Goal: Transaction & Acquisition: Purchase product/service

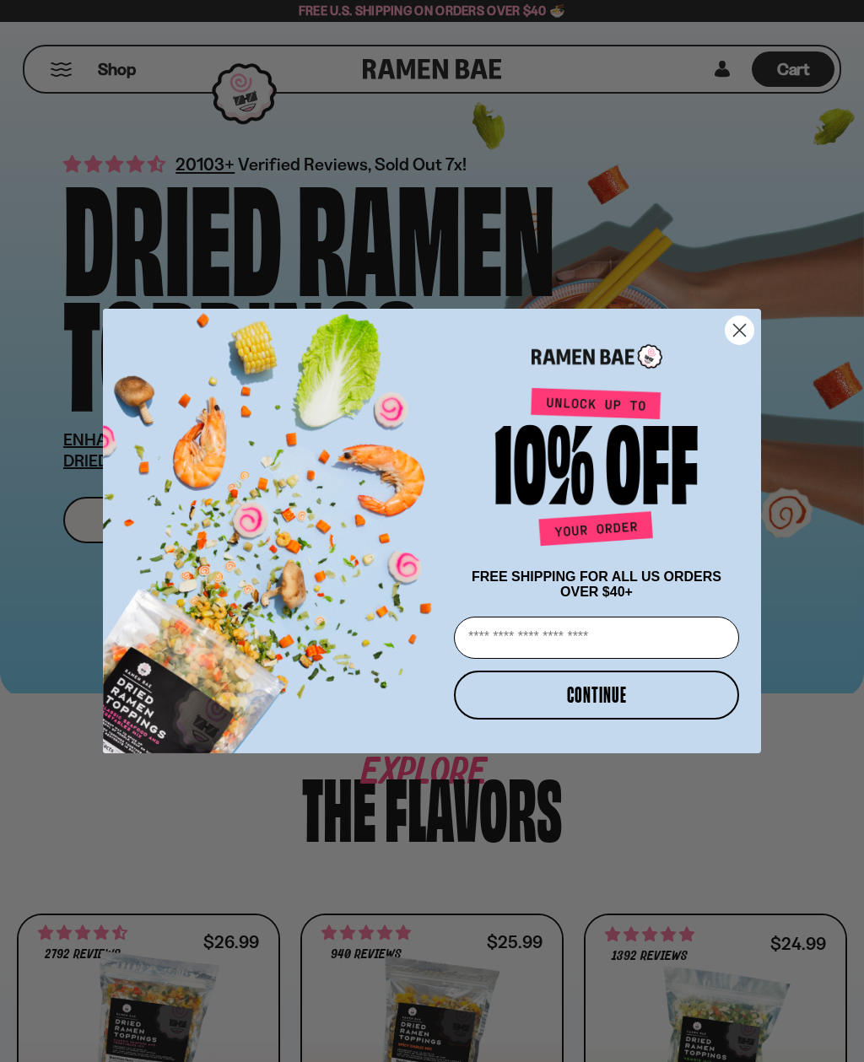
click at [744, 322] on circle "Close dialog" at bounding box center [740, 330] width 28 height 28
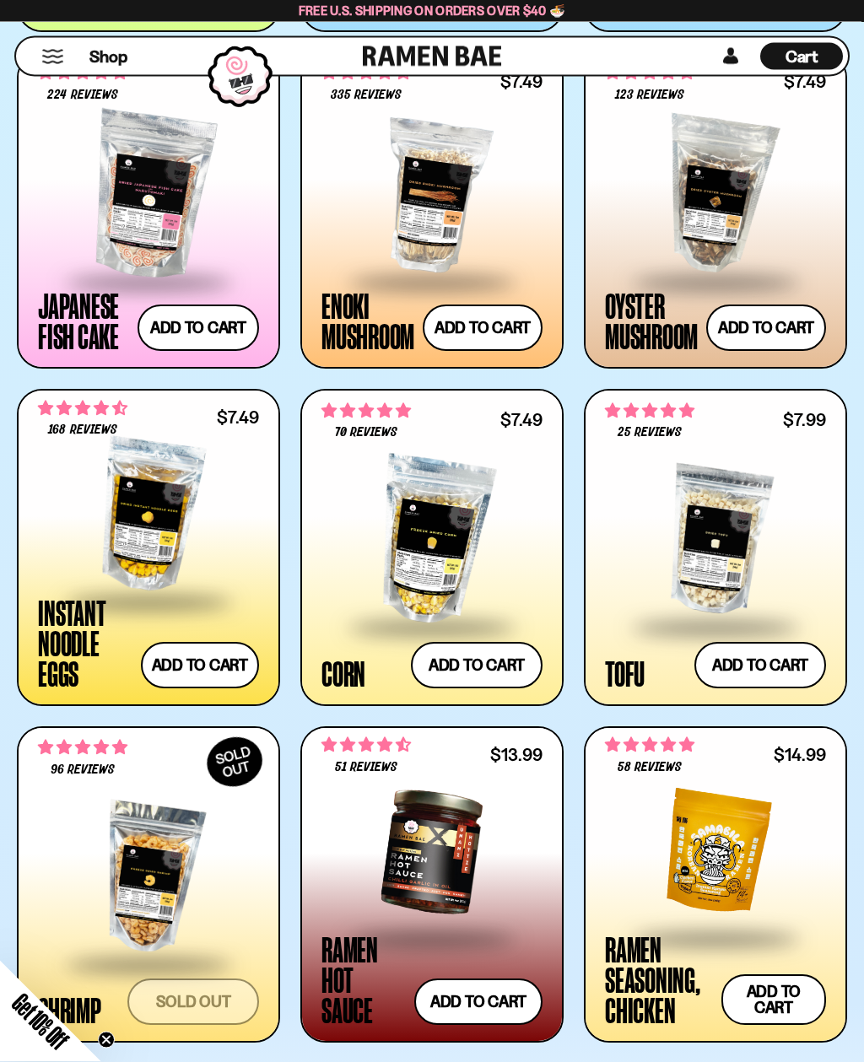
scroll to position [1871, 0]
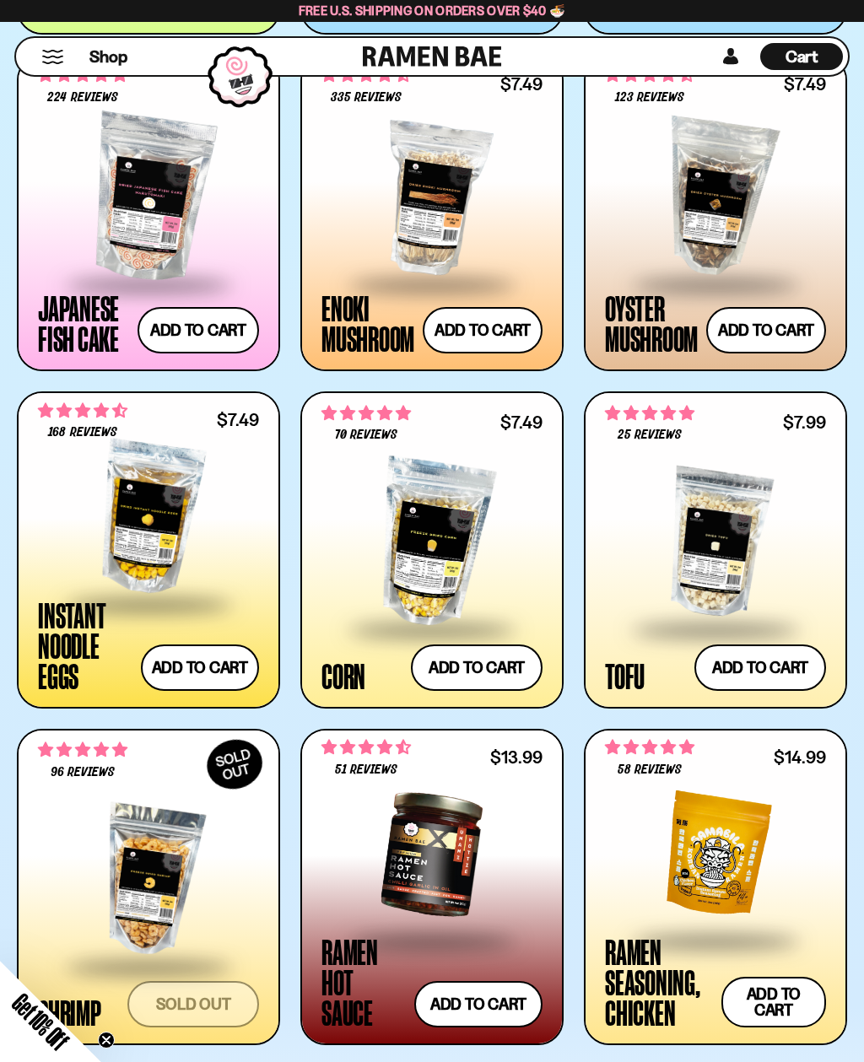
click at [458, 556] on div at bounding box center [431, 543] width 221 height 169
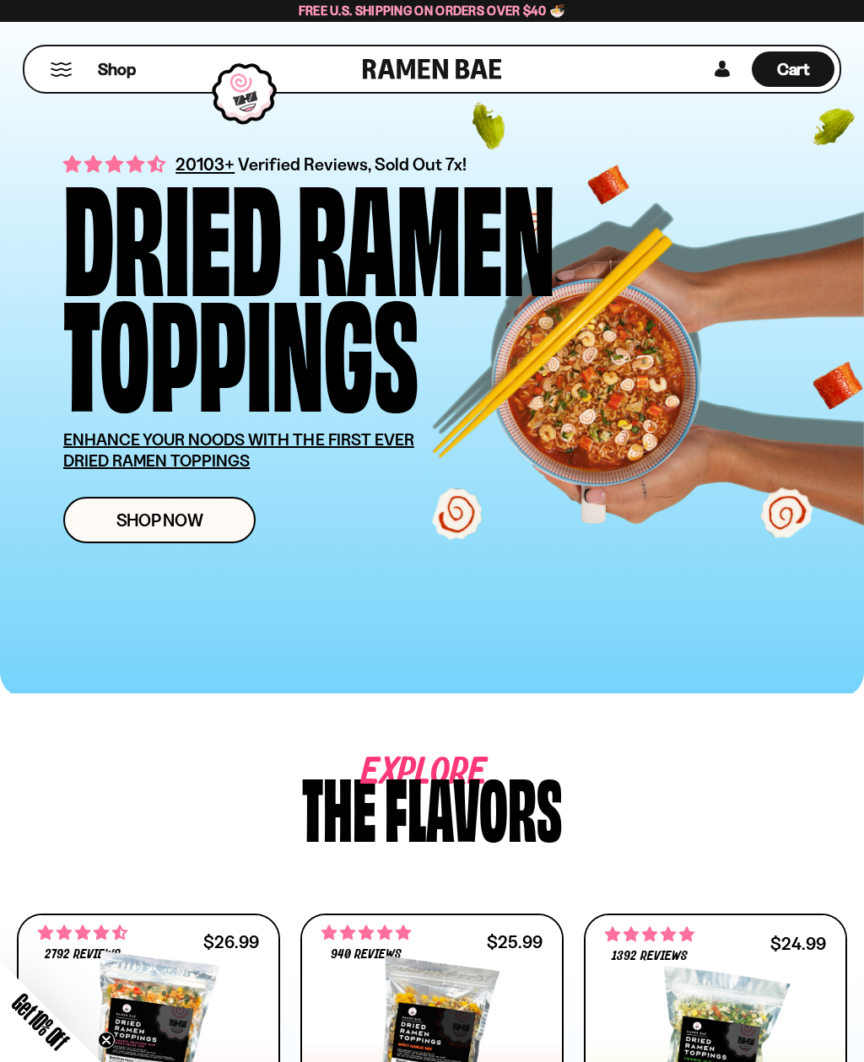
click at [69, 76] on button "Mobile Menu Trigger" at bounding box center [61, 69] width 23 height 14
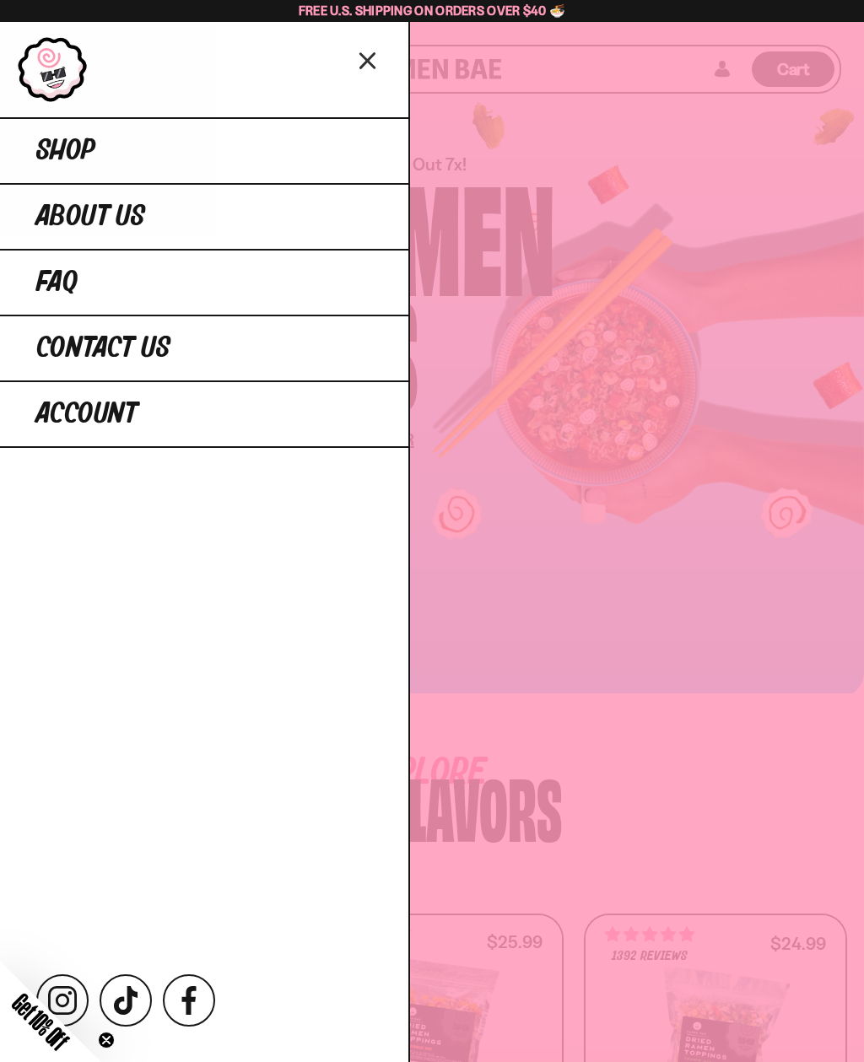
click at [80, 154] on span "Shop" at bounding box center [65, 151] width 59 height 30
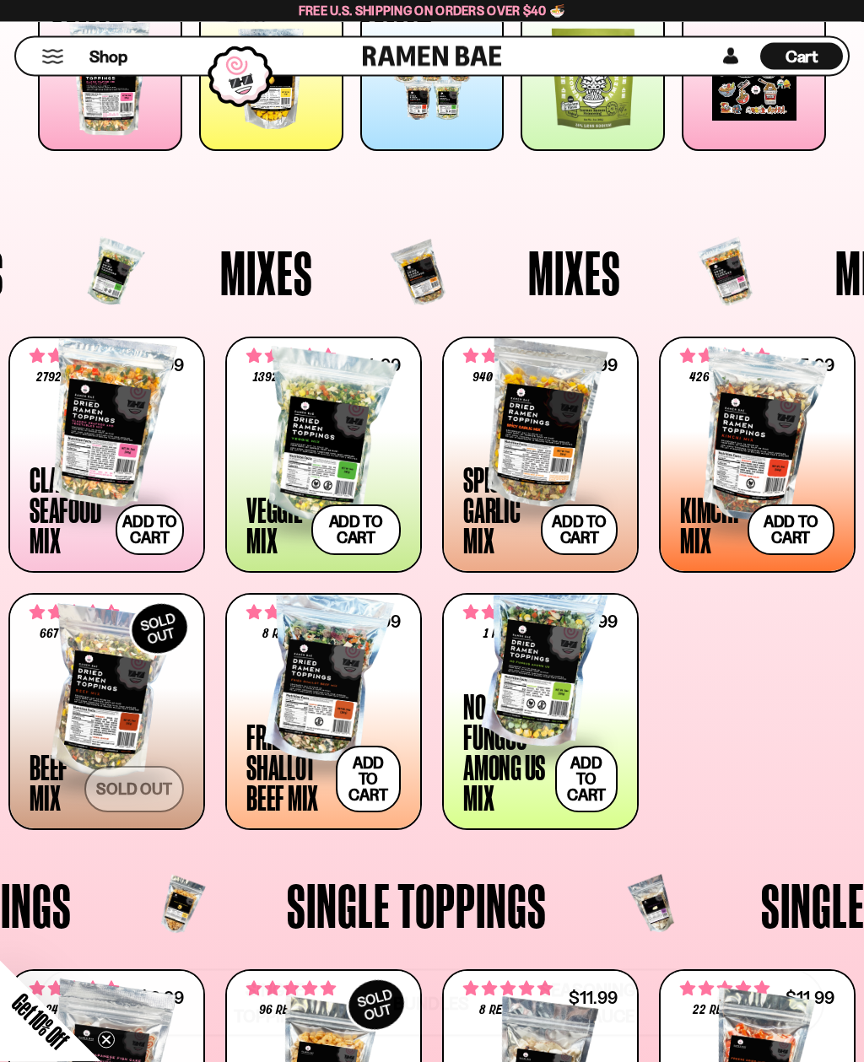
scroll to position [251, 0]
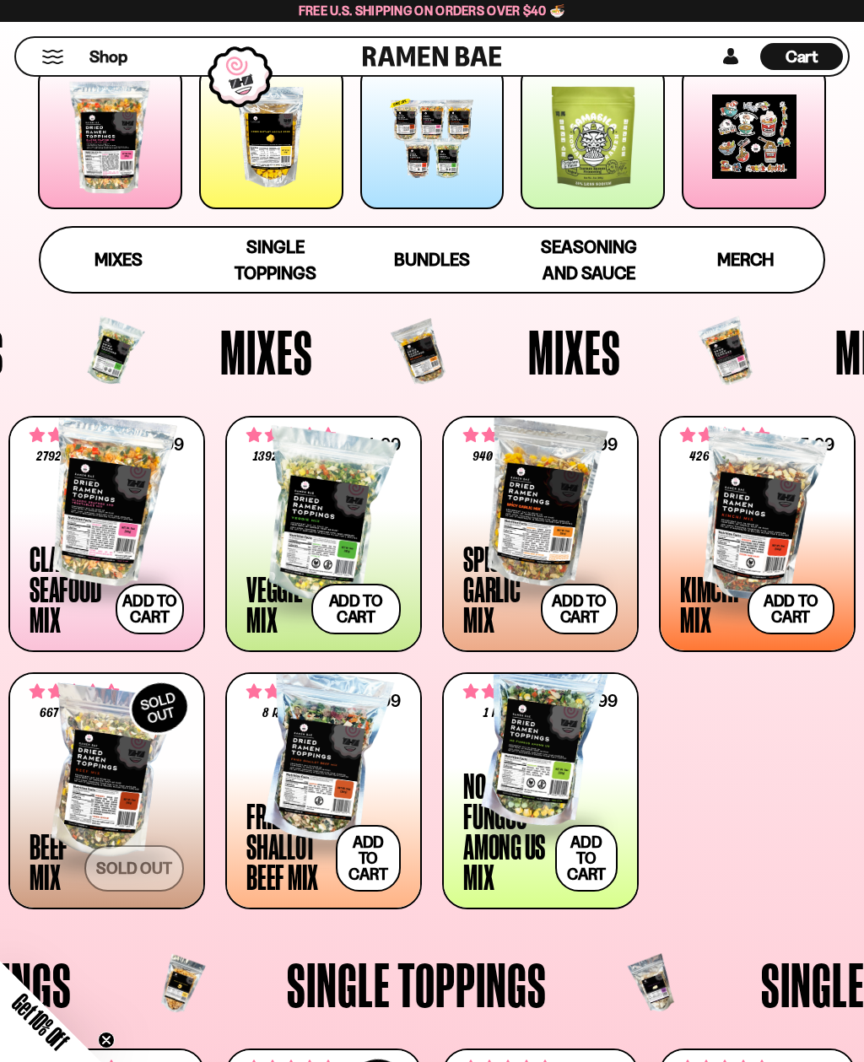
click at [423, 262] on span "Bundles" at bounding box center [432, 259] width 76 height 21
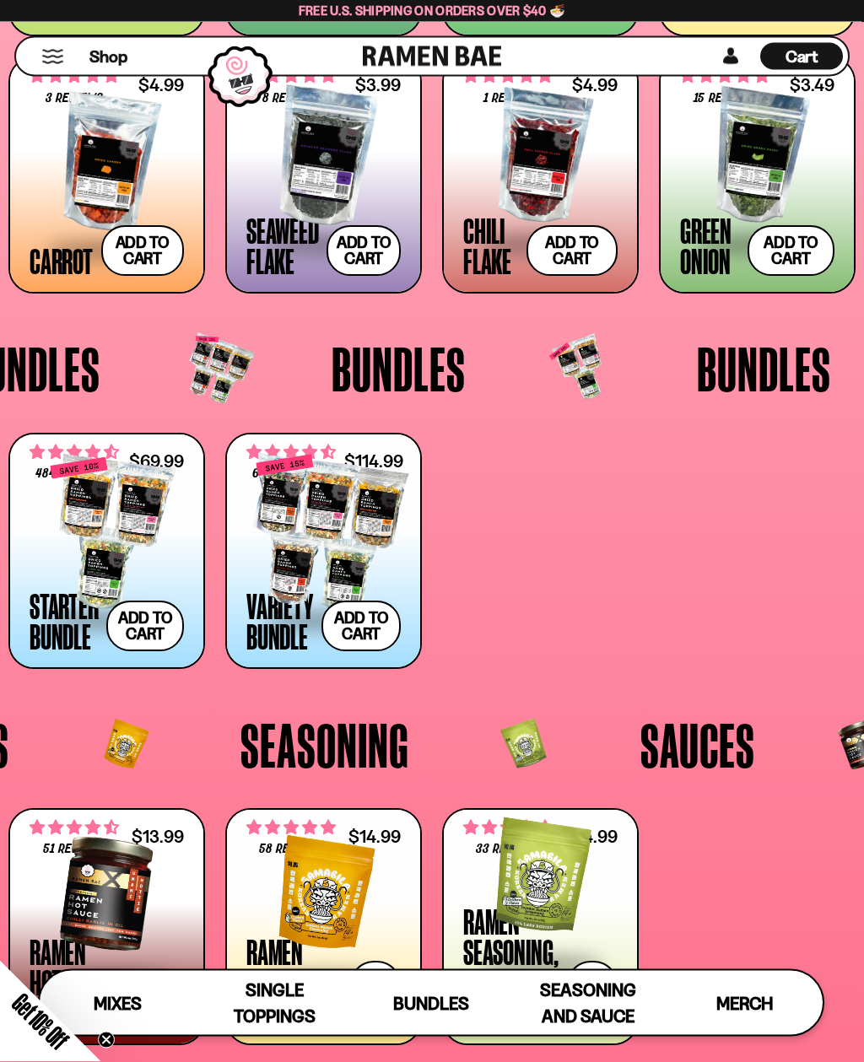
scroll to position [2228, 0]
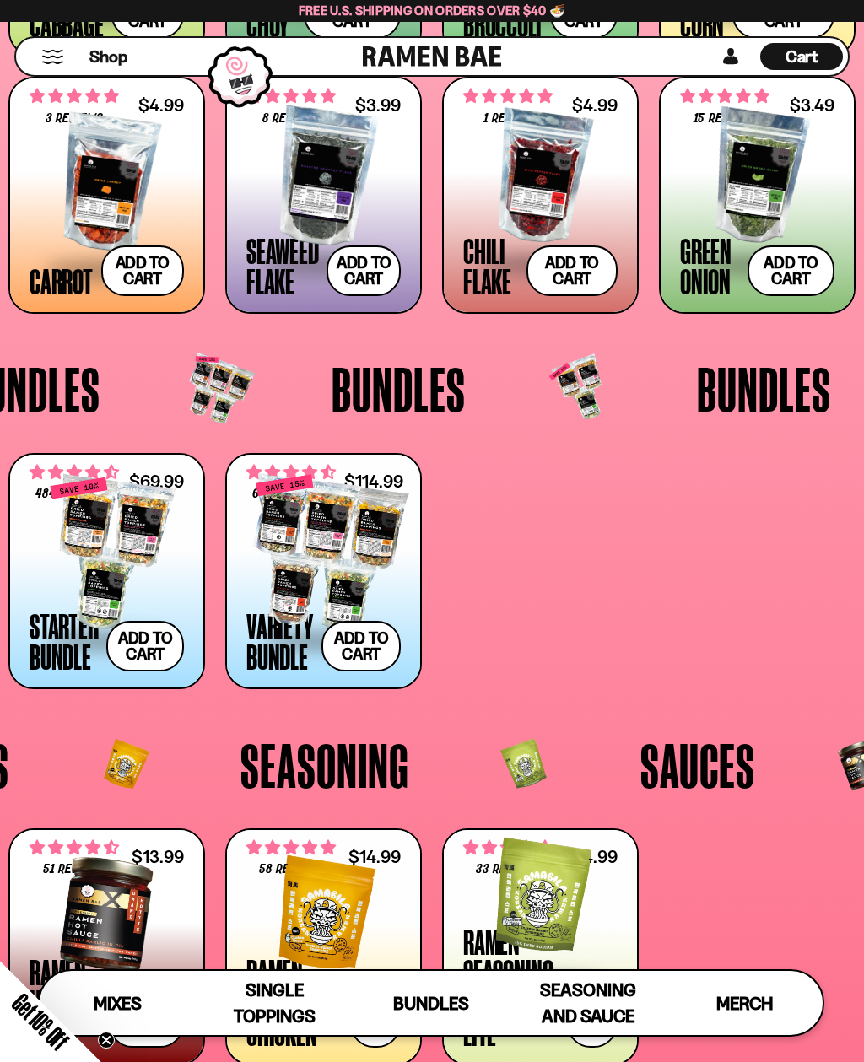
click at [366, 553] on div at bounding box center [323, 553] width 154 height 169
click at [377, 559] on div at bounding box center [323, 553] width 154 height 169
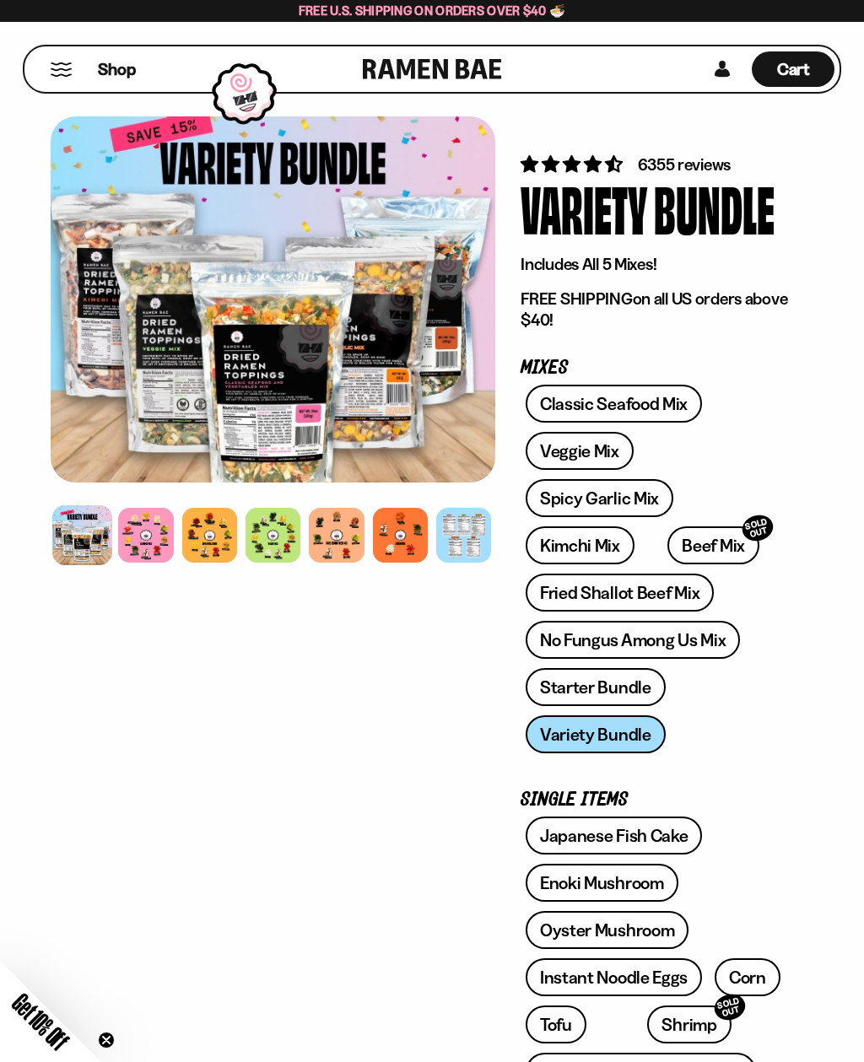
click at [153, 541] on div at bounding box center [145, 535] width 55 height 55
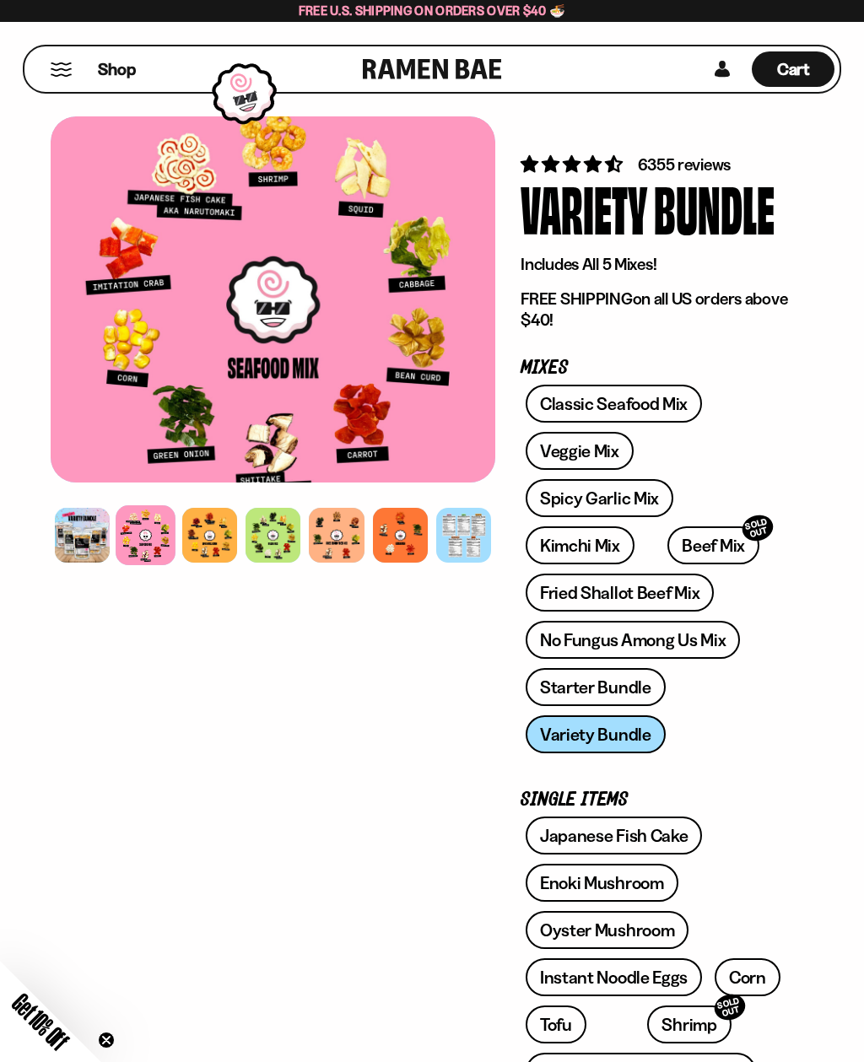
click at [267, 528] on div at bounding box center [273, 535] width 55 height 55
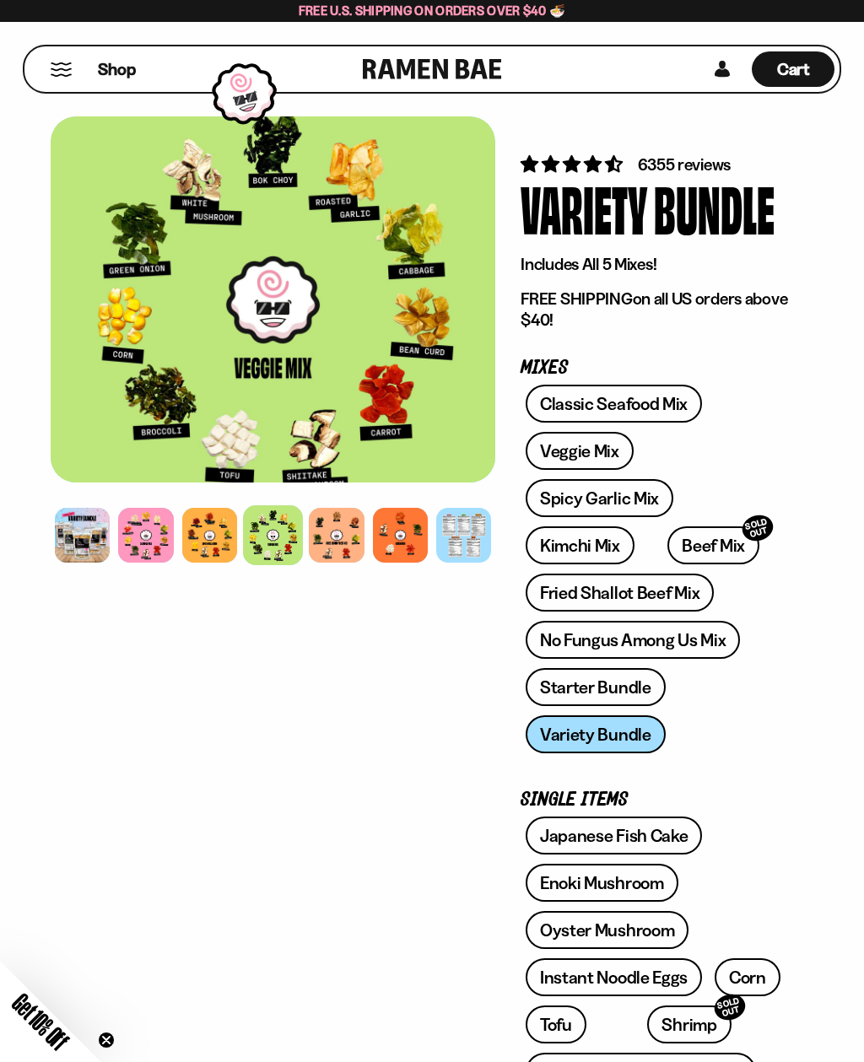
click at [350, 530] on div at bounding box center [336, 535] width 55 height 55
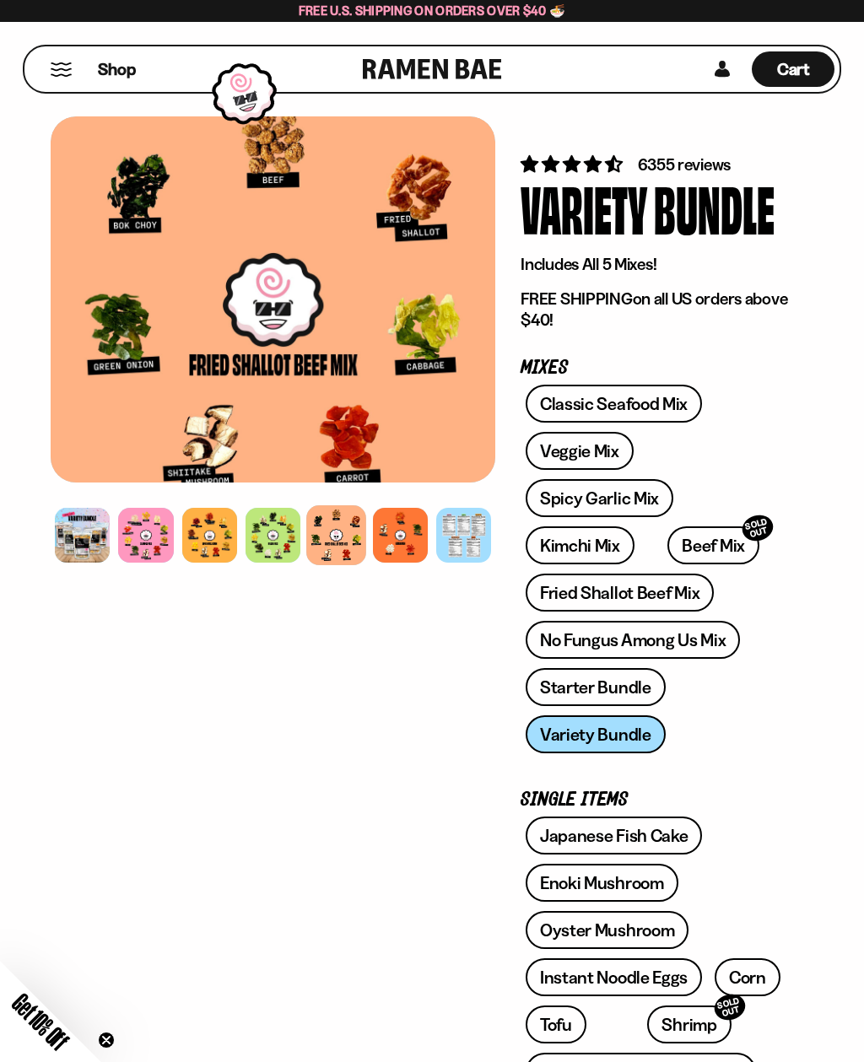
click at [340, 565] on div at bounding box center [336, 535] width 60 height 60
click at [405, 537] on div at bounding box center [400, 535] width 55 height 55
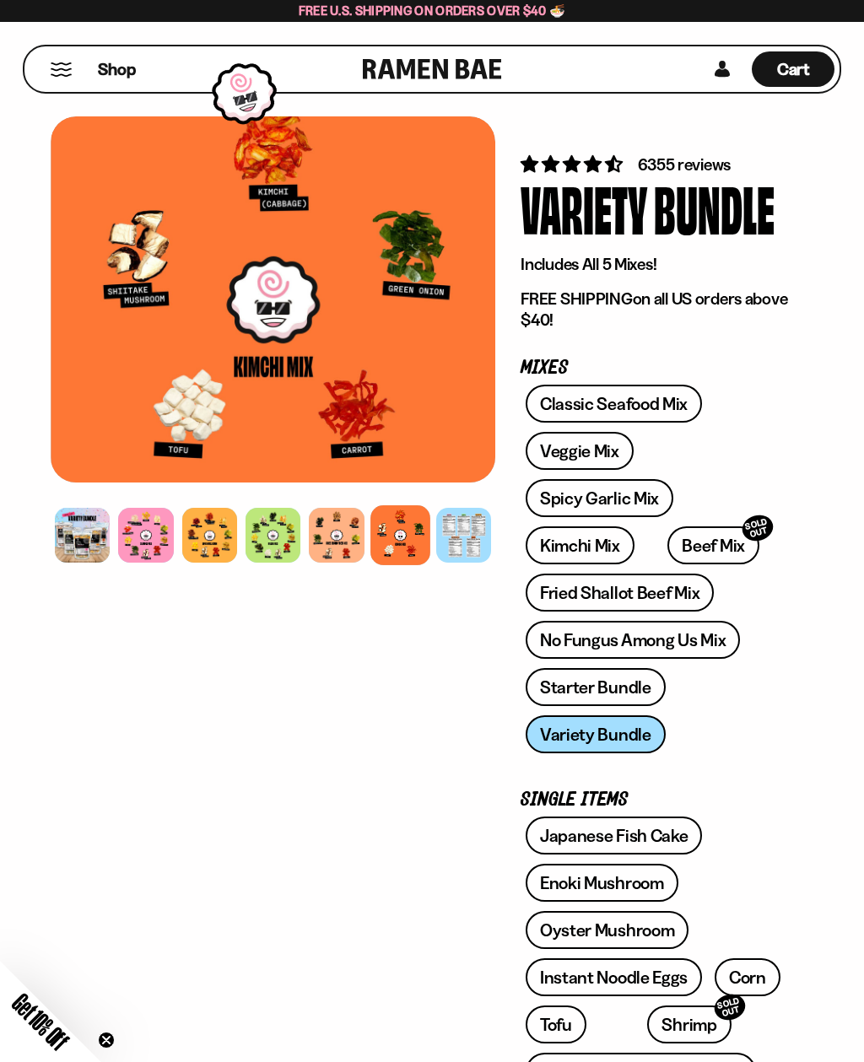
click at [460, 530] on div at bounding box center [463, 535] width 55 height 55
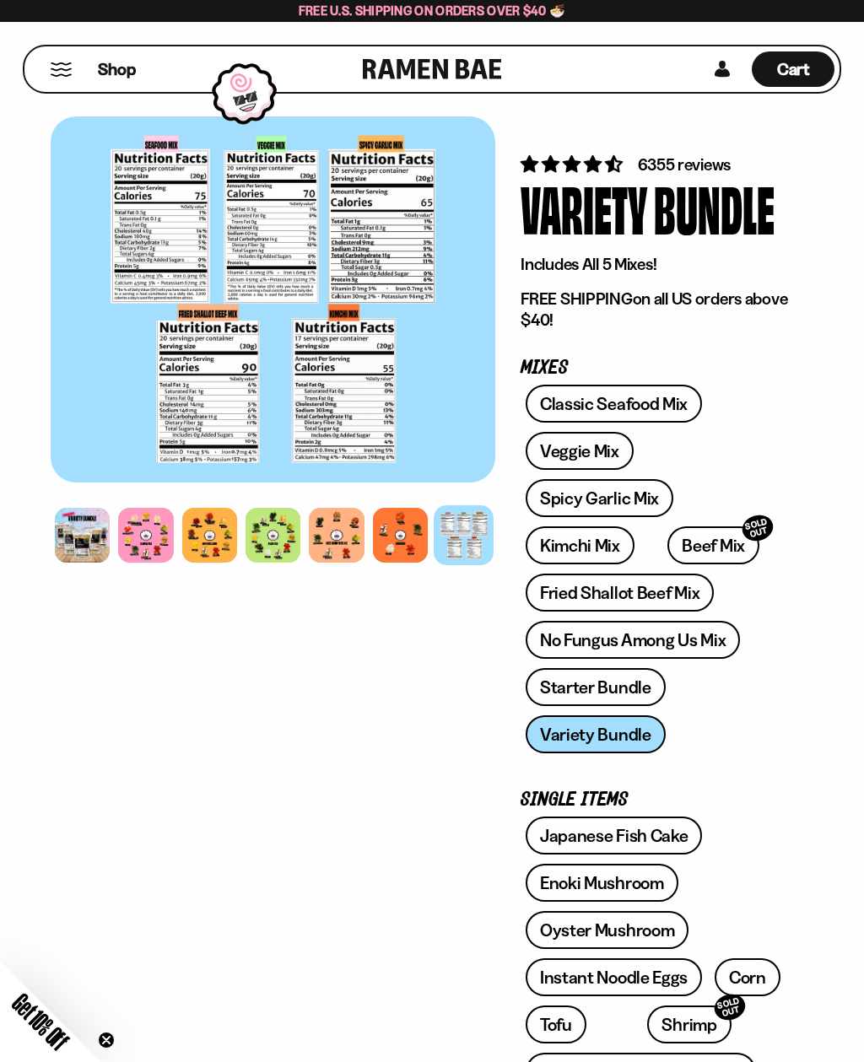
click at [462, 62] on link at bounding box center [432, 69] width 139 height 46
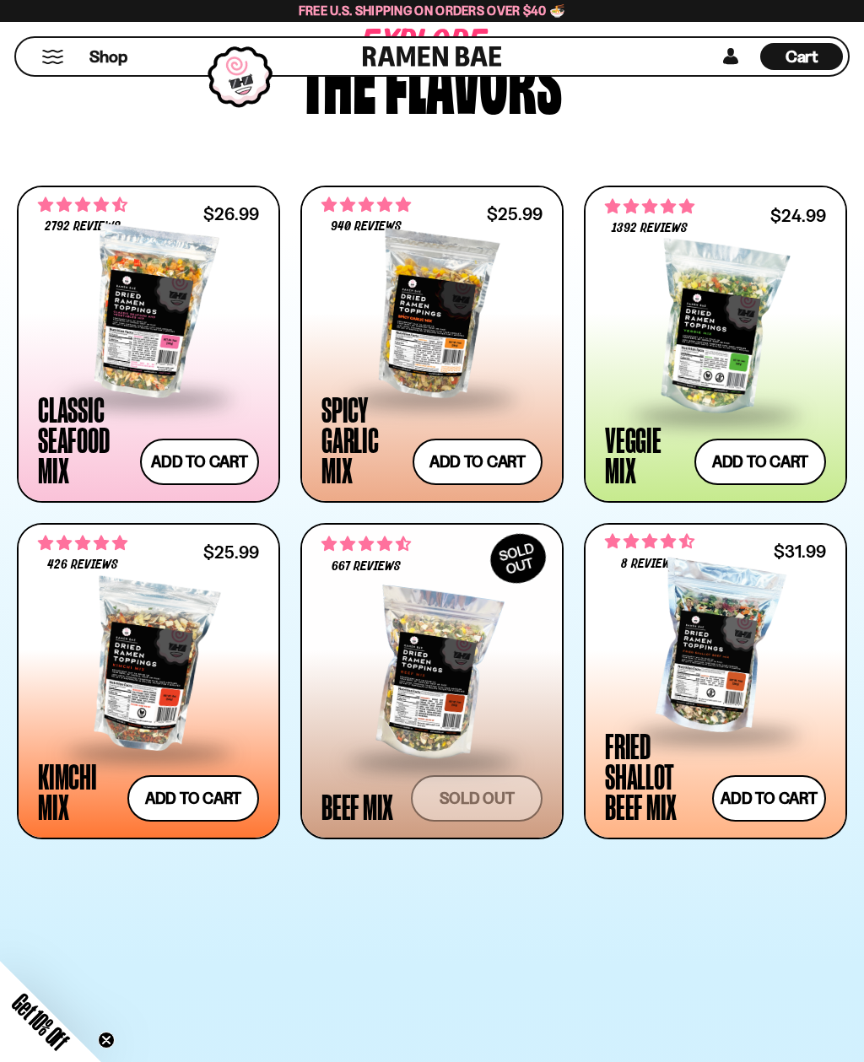
scroll to position [762, 0]
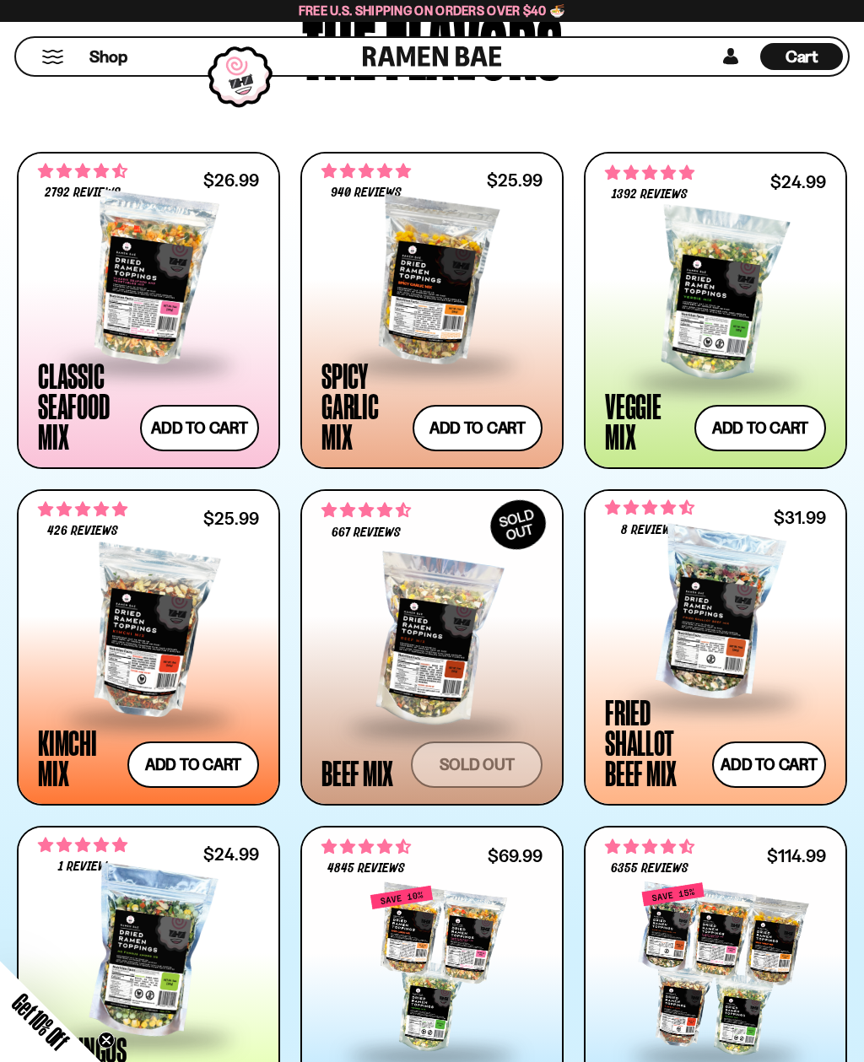
click at [653, 373] on span at bounding box center [716, 383] width 206 height 59
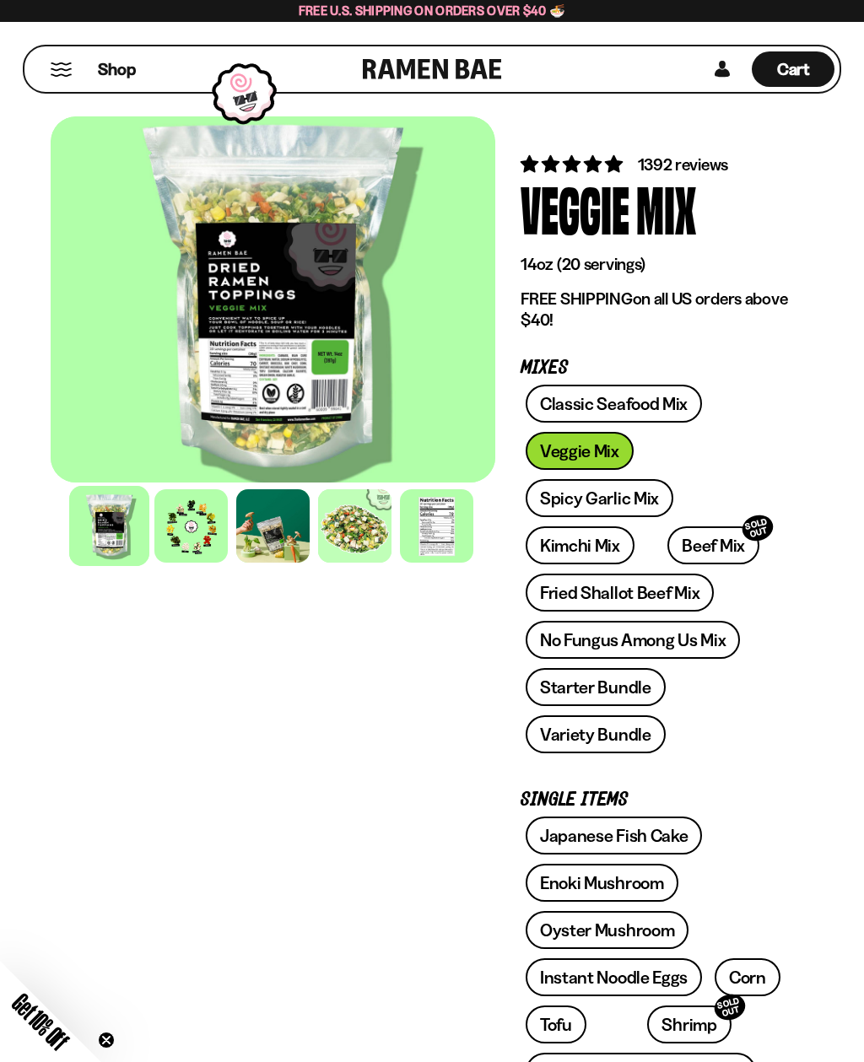
click at [198, 541] on div at bounding box center [190, 525] width 73 height 73
